Goal: Task Accomplishment & Management: Manage account settings

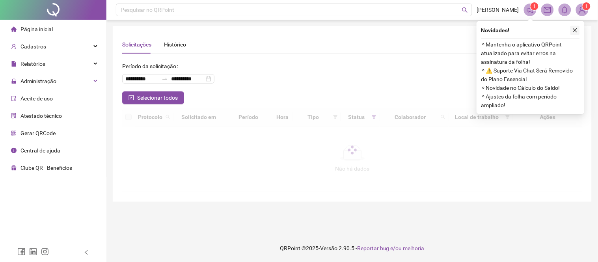
click at [574, 32] on icon "close" at bounding box center [576, 31] width 6 height 6
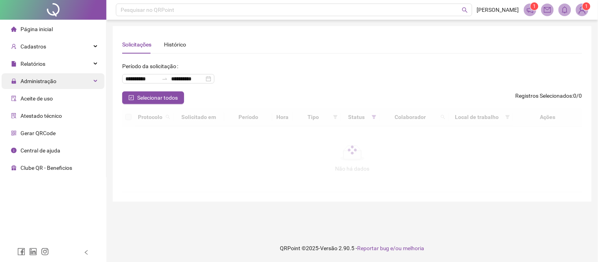
click at [38, 82] on span "Administração" at bounding box center [39, 81] width 36 height 6
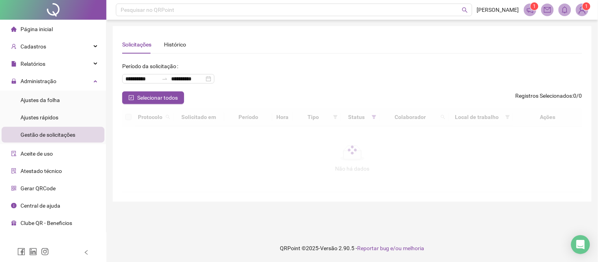
click at [57, 133] on span "Gestão de solicitações" at bounding box center [48, 135] width 55 height 6
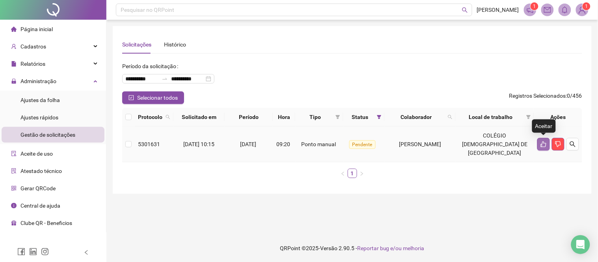
click at [539, 144] on button "button" at bounding box center [543, 144] width 13 height 13
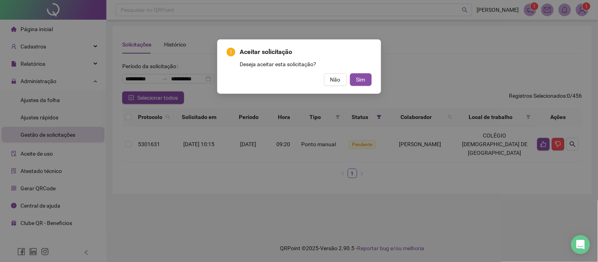
click at [372, 81] on div "Aceitar solicitação Deseja aceitar esta solicitação? Não Sim" at bounding box center [299, 66] width 164 height 54
click at [367, 81] on button "Sim" at bounding box center [361, 79] width 22 height 13
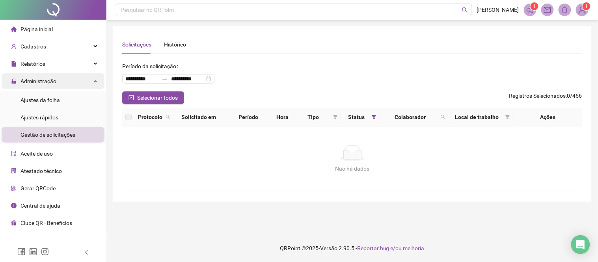
click at [71, 80] on div "Administração" at bounding box center [53, 81] width 103 height 16
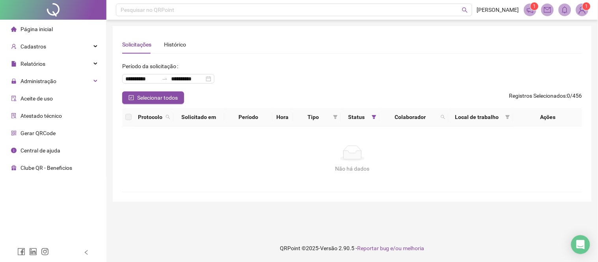
click at [58, 29] on li "Página inicial" at bounding box center [53, 29] width 103 height 16
